Goal: Information Seeking & Learning: Learn about a topic

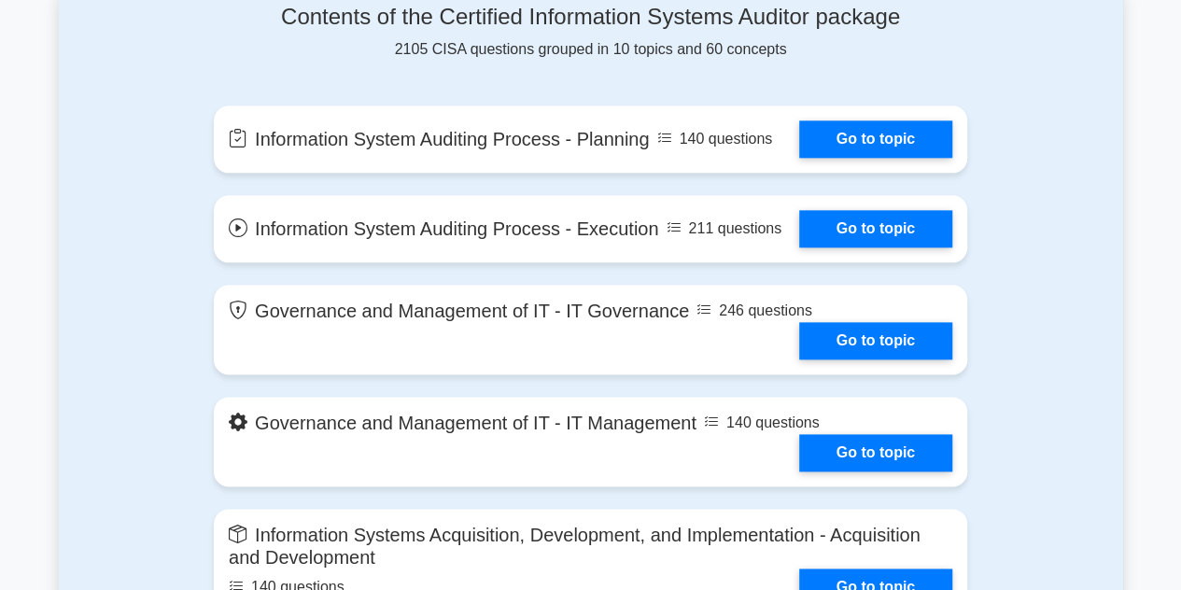
scroll to position [1029, 0]
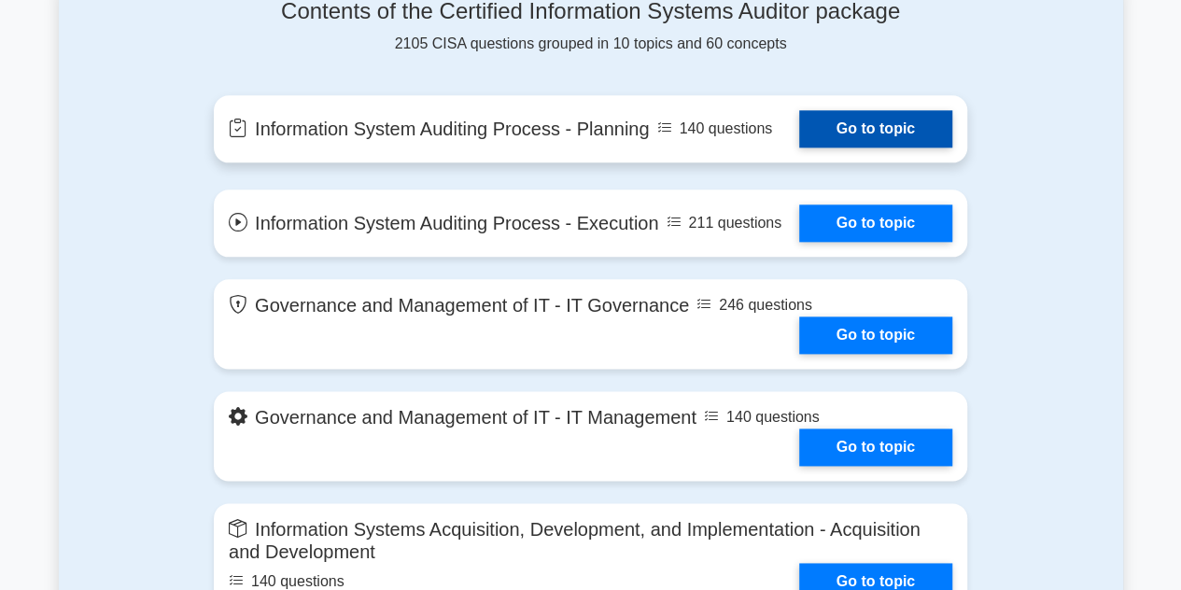
click at [853, 137] on link "Go to topic" at bounding box center [875, 128] width 153 height 37
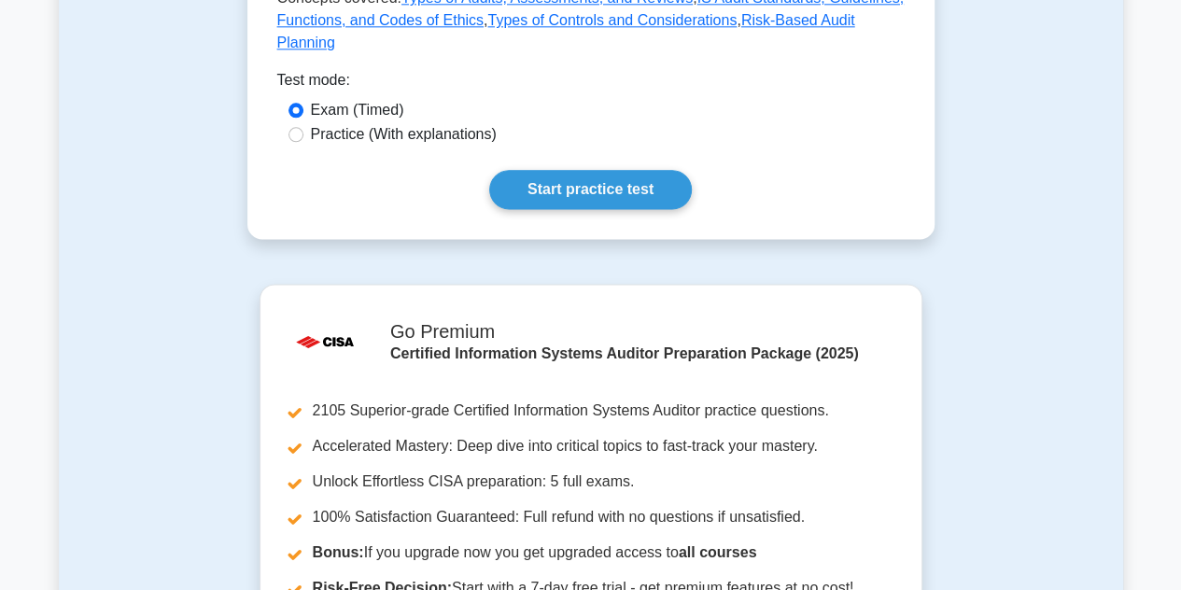
scroll to position [1128, 0]
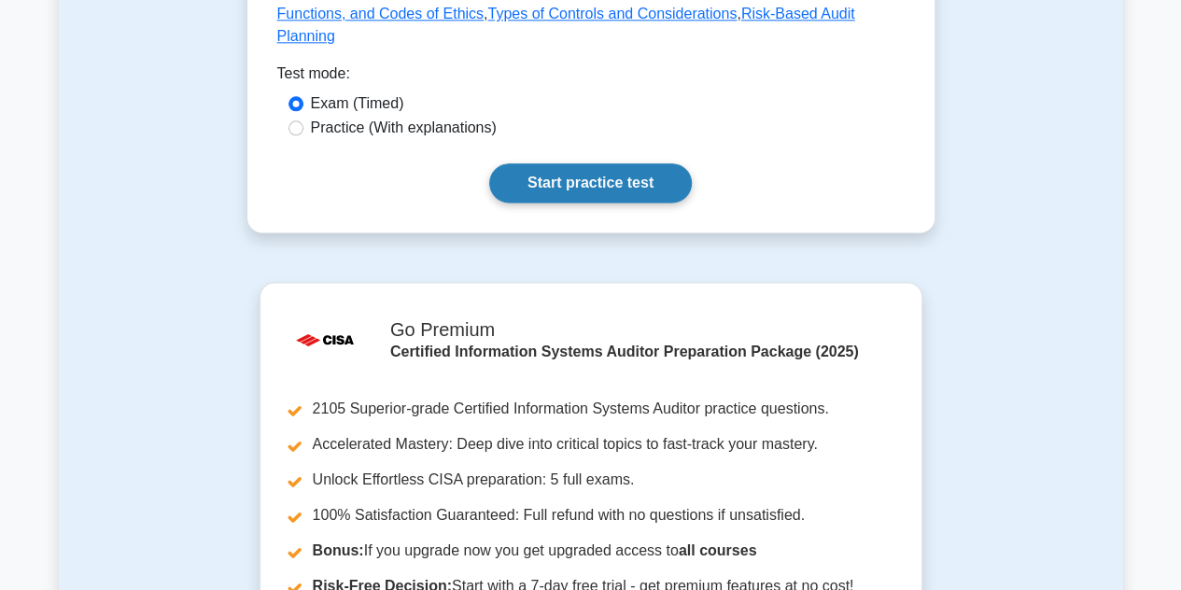
click at [559, 163] on link "Start practice test" at bounding box center [590, 182] width 203 height 39
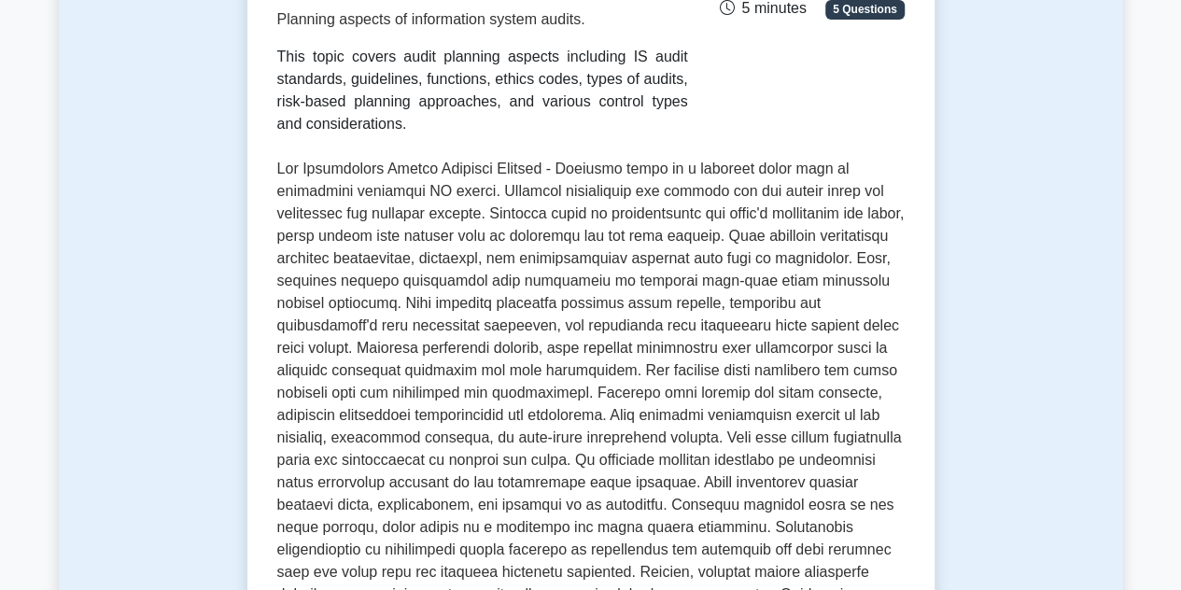
scroll to position [467, 0]
